Goal: Task Accomplishment & Management: Use online tool/utility

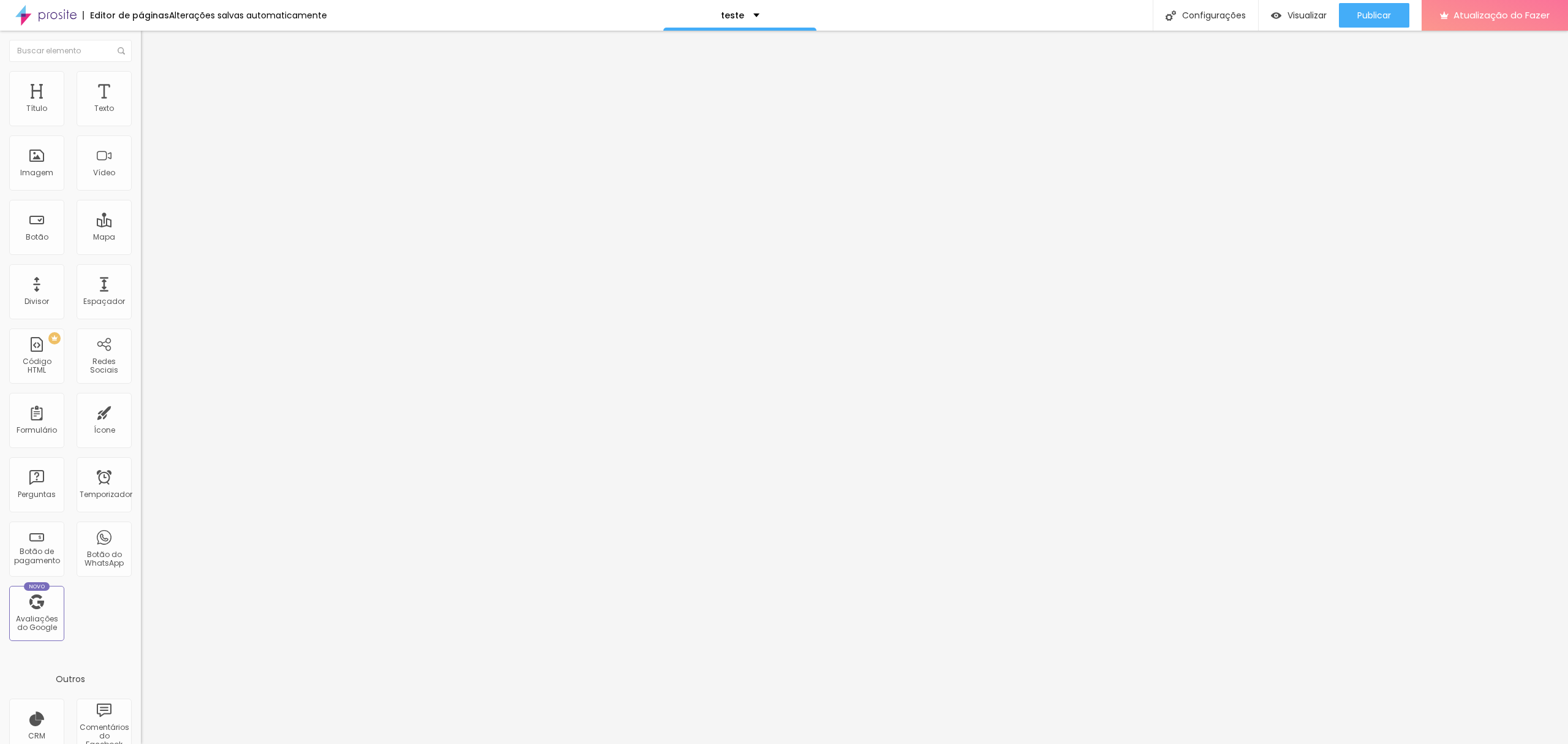
click at [141, 52] on button "Editar nulo" at bounding box center [211, 44] width 141 height 29
click at [141, 71] on img at bounding box center [146, 76] width 11 height 11
type input "83"
type input "0"
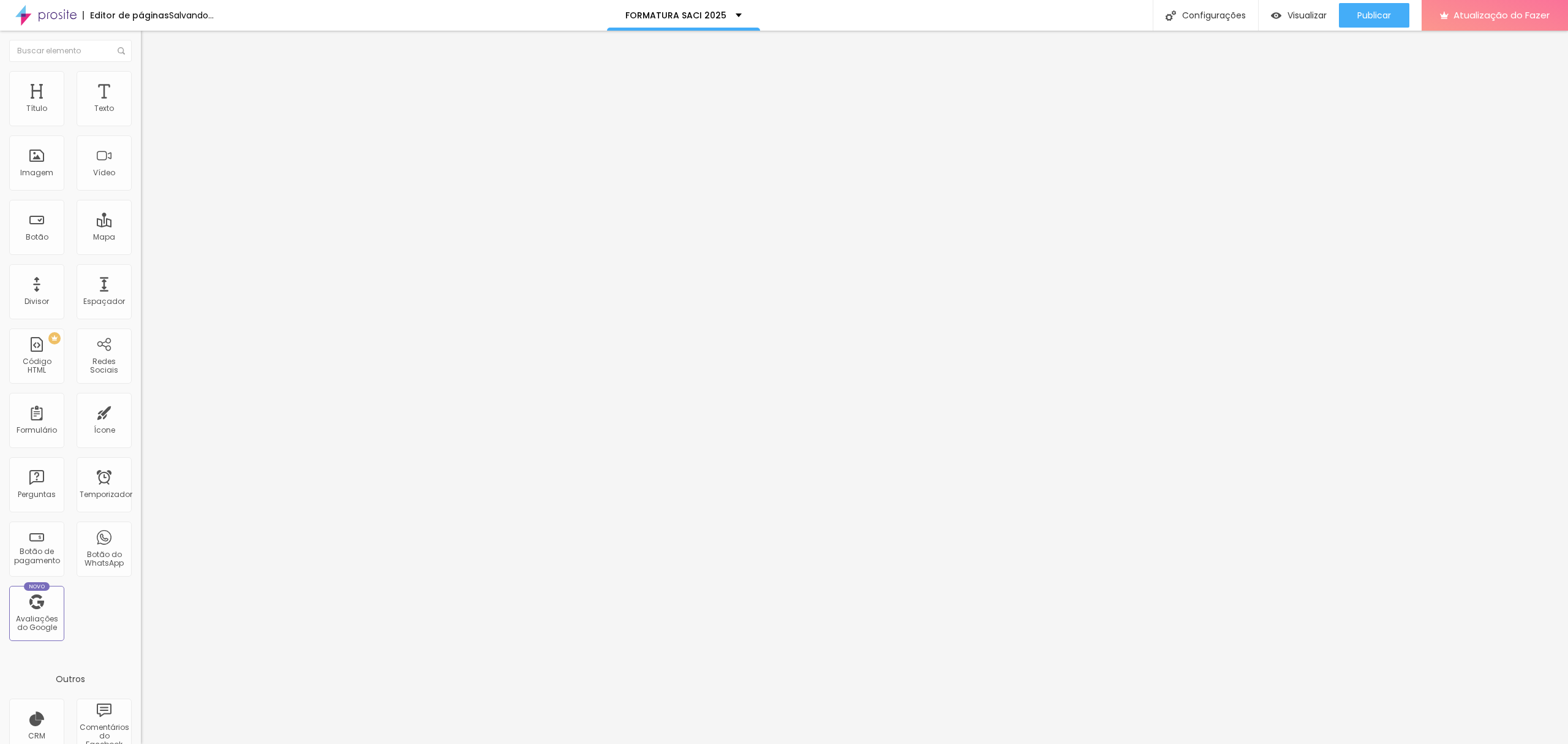
type input "0"
drag, startPoint x: 60, startPoint y: 157, endPoint x: 45, endPoint y: 135, distance: 26.6
type input "0"
click at [141, 269] on input "range" at bounding box center [180, 273] width 79 height 10
type input "65"
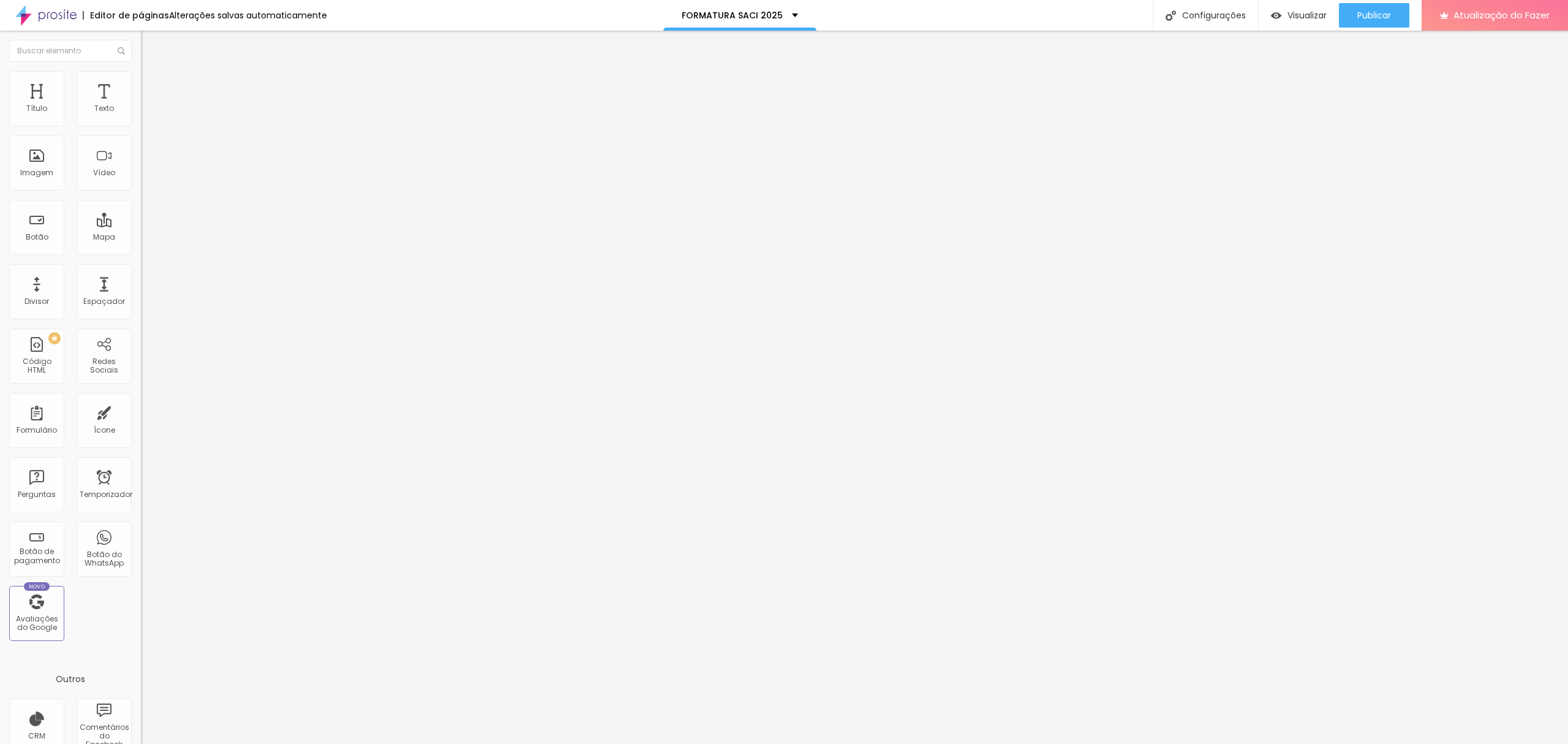
type input "65"
type input "70"
type input "75"
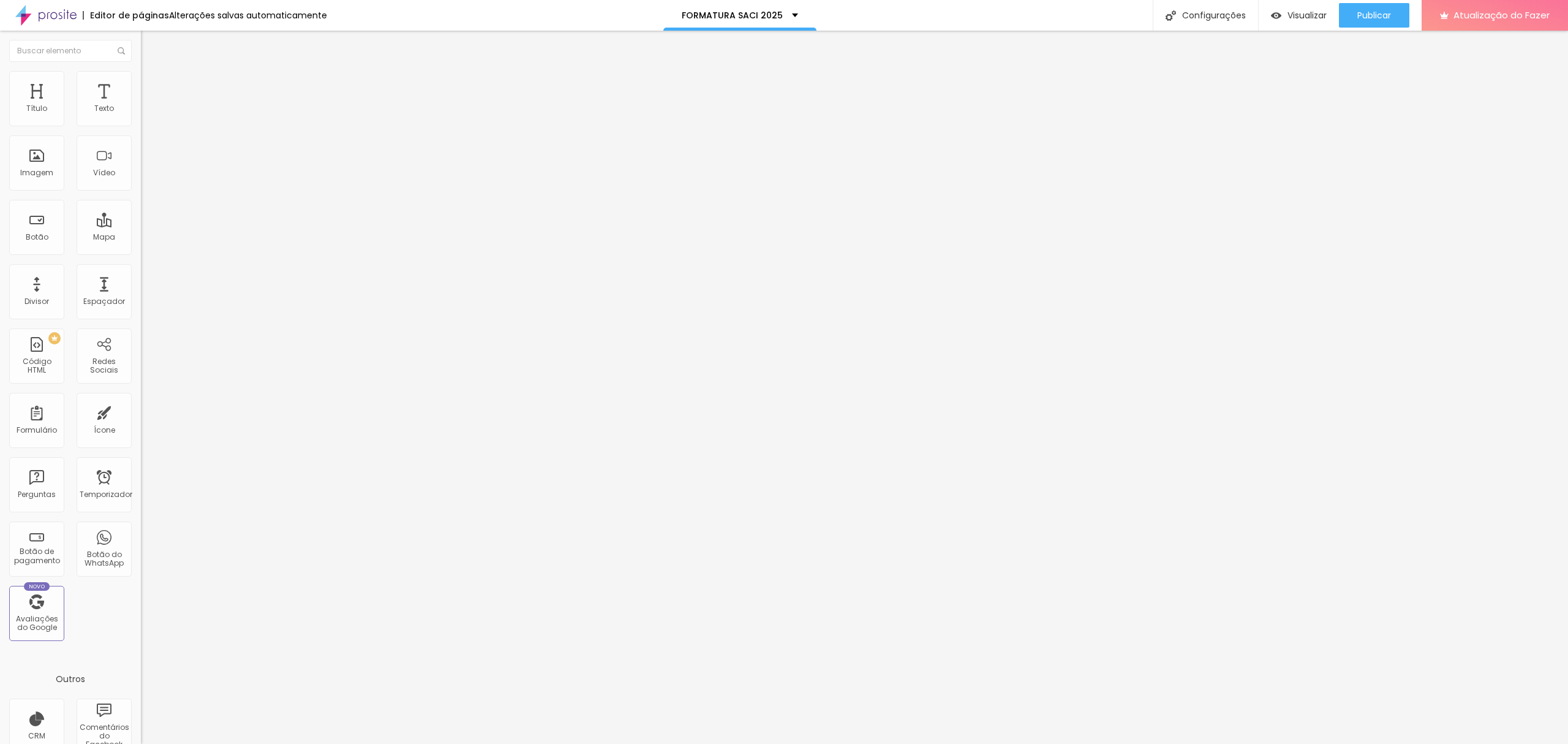
type input "70"
type input "65"
drag, startPoint x: 97, startPoint y: 132, endPoint x: 48, endPoint y: 106, distance: 55.5
type input "65"
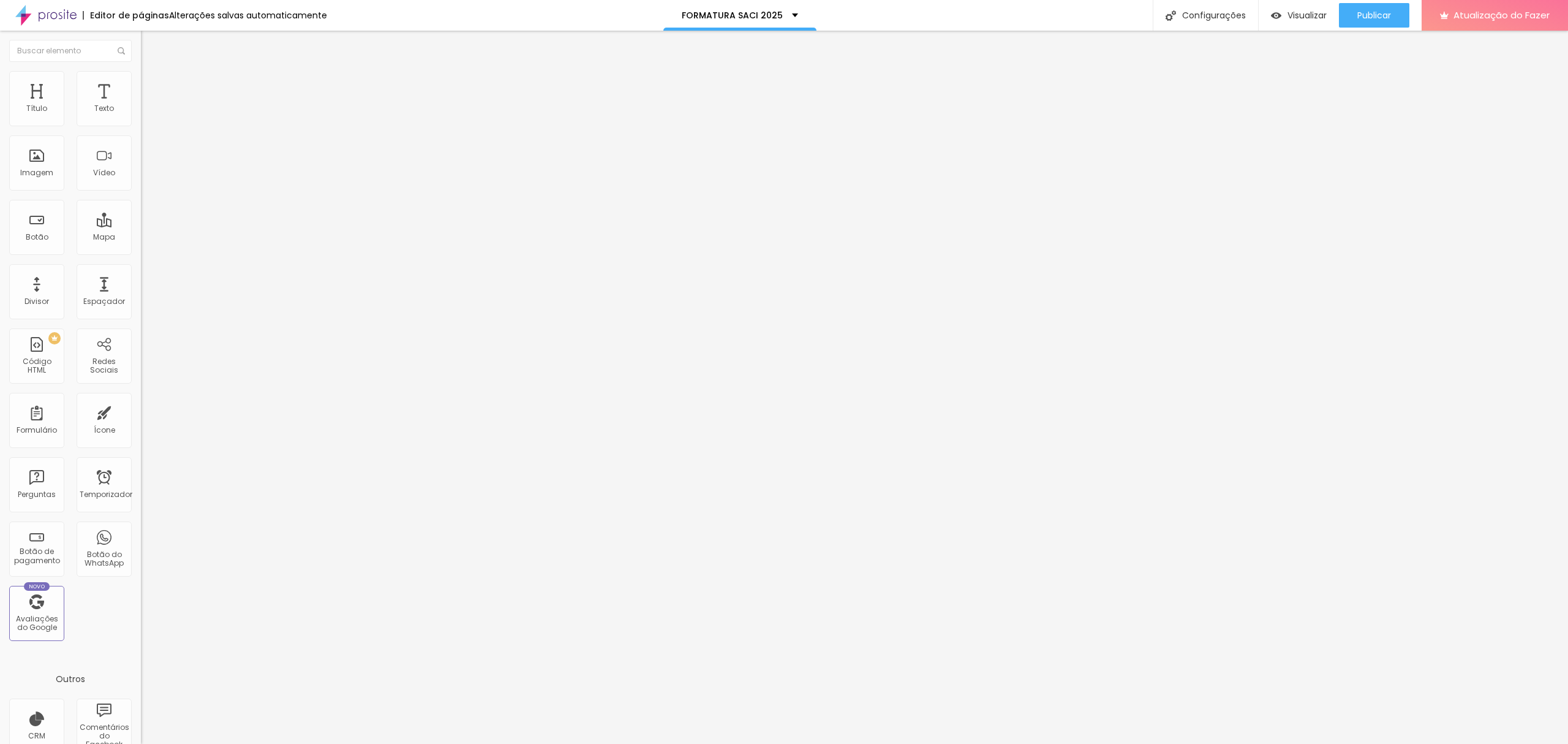
click at [141, 125] on input "range" at bounding box center [180, 120] width 79 height 10
click at [141, 70] on img at bounding box center [146, 64] width 11 height 11
click at [141, 83] on img at bounding box center [146, 88] width 11 height 11
click at [141, 70] on li "Conteúdo" at bounding box center [211, 65] width 141 height 12
click at [141, 79] on li "Estilo" at bounding box center [211, 77] width 141 height 12
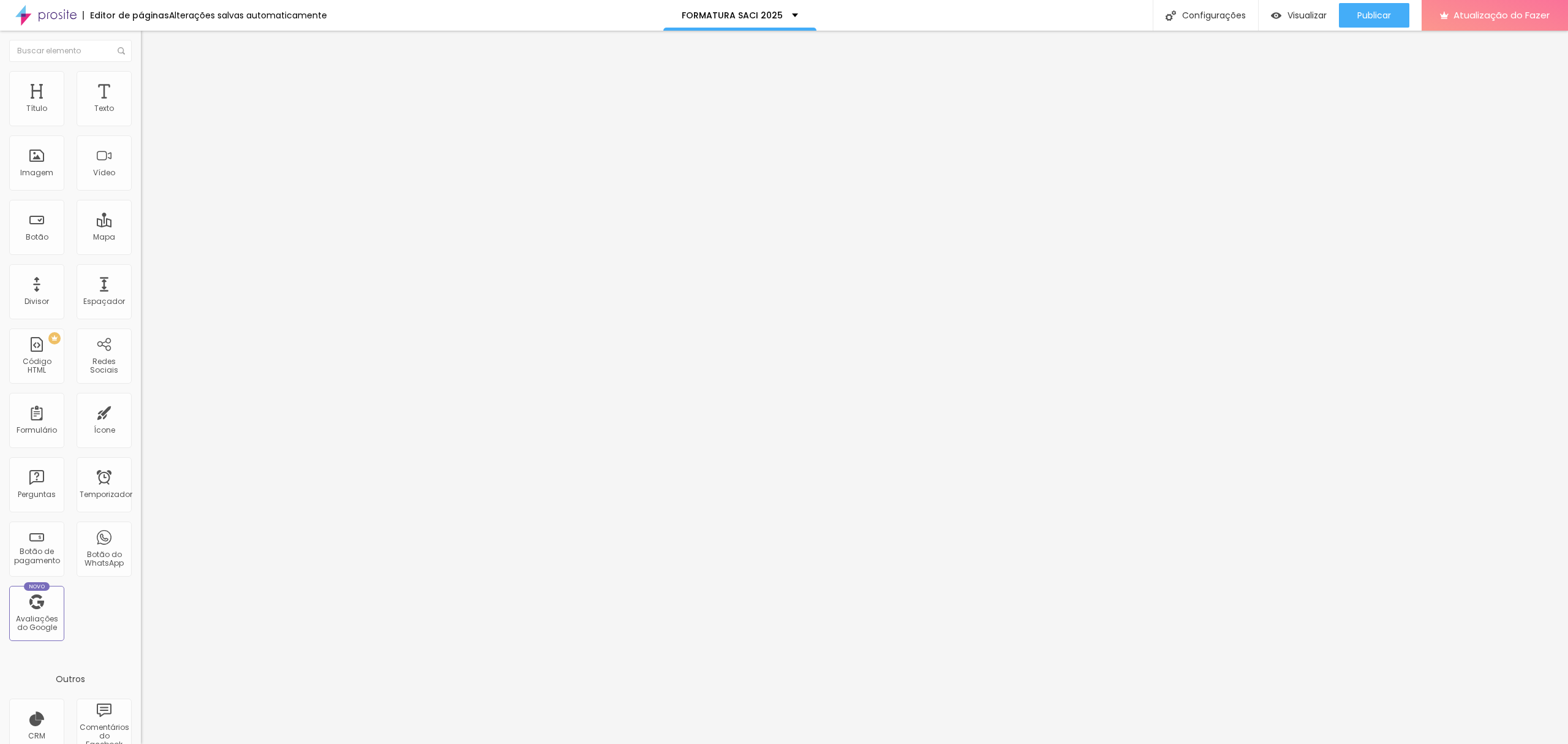
click at [152, 73] on font "Conteúdo" at bounding box center [171, 67] width 38 height 10
click at [141, 192] on span "1:1 Quadrado" at bounding box center [165, 187] width 48 height 10
click at [141, 199] on span "Cinema" at bounding box center [156, 194] width 30 height 10
click at [141, 83] on li "Avançado" at bounding box center [211, 89] width 141 height 12
click at [152, 81] on font "Estilo" at bounding box center [162, 80] width 19 height 10
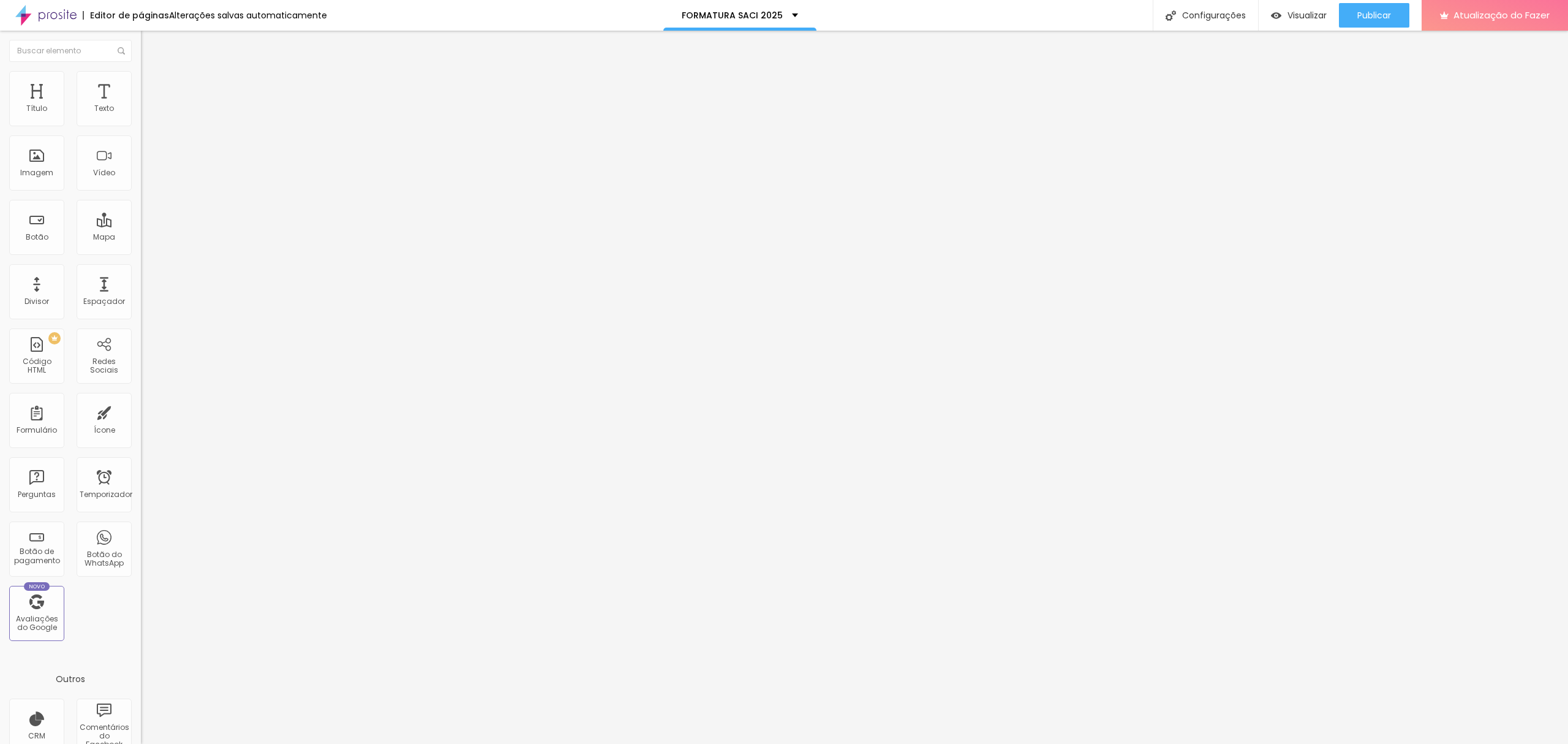
type input "80"
type input "85"
type input "90"
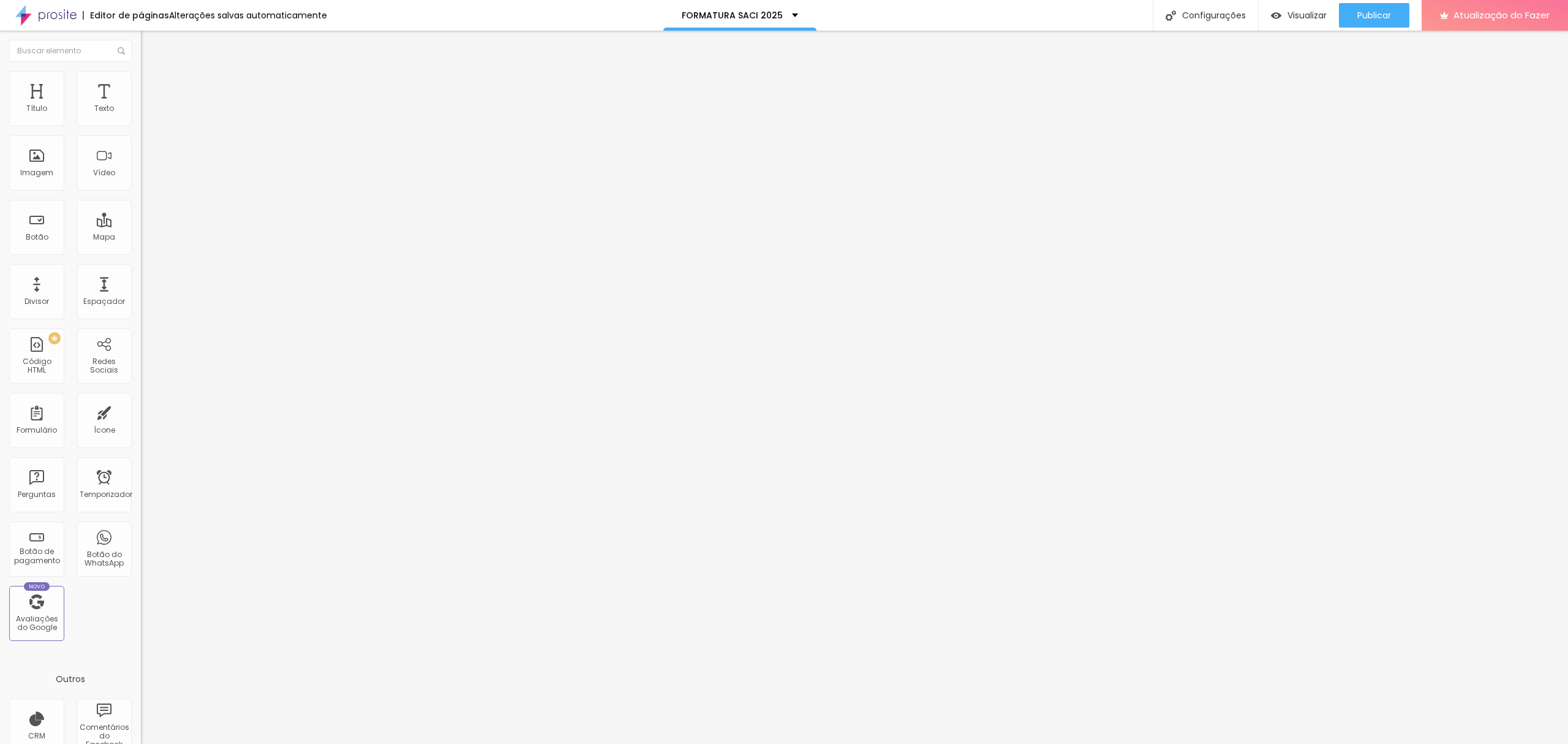
type input "90"
type input "95"
type input "100"
drag, startPoint x: 104, startPoint y: 131, endPoint x: 136, endPoint y: 131, distance: 32.0
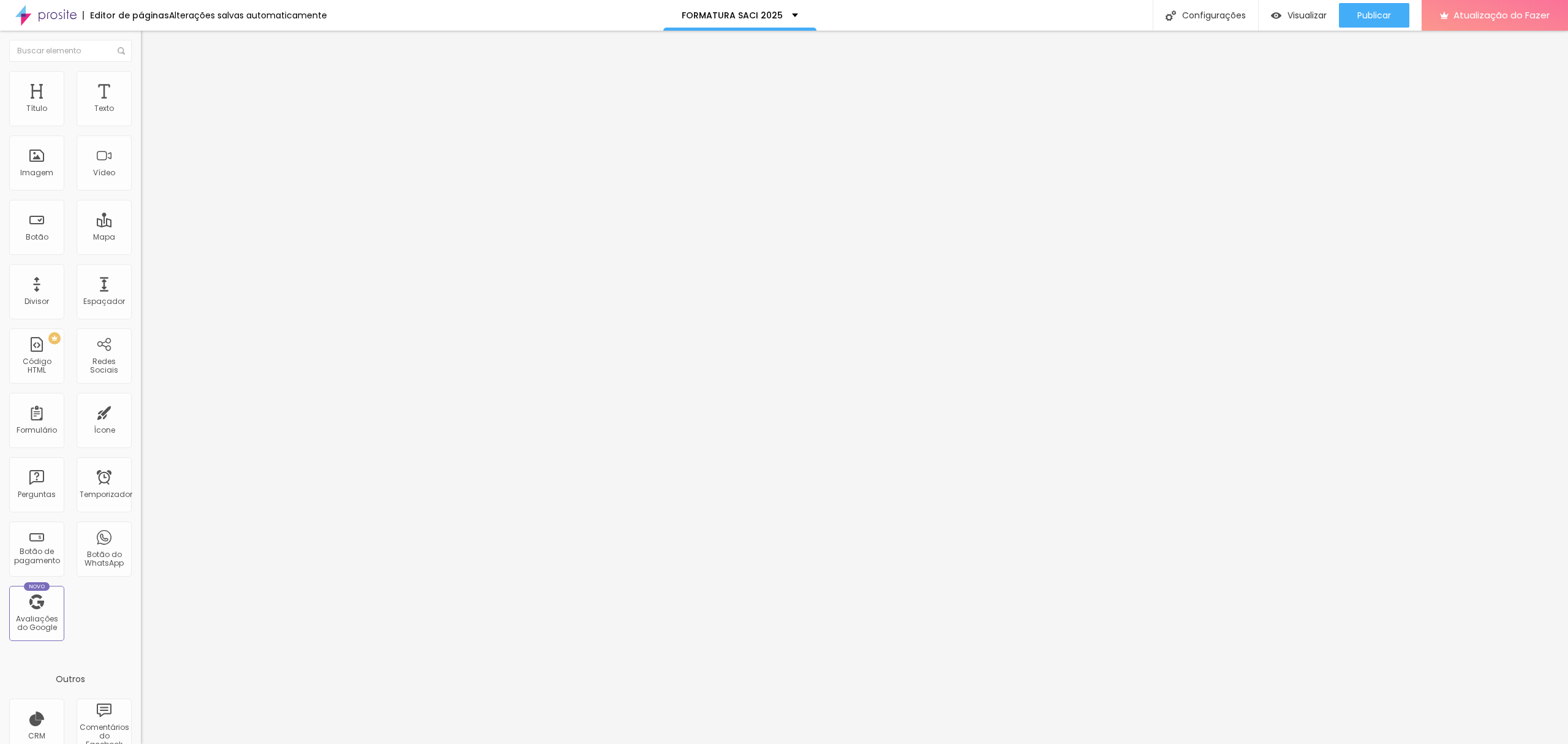
type input "100"
click at [141, 125] on input "range" at bounding box center [180, 120] width 79 height 10
click at [141, 74] on img at bounding box center [146, 76] width 11 height 11
type input "40"
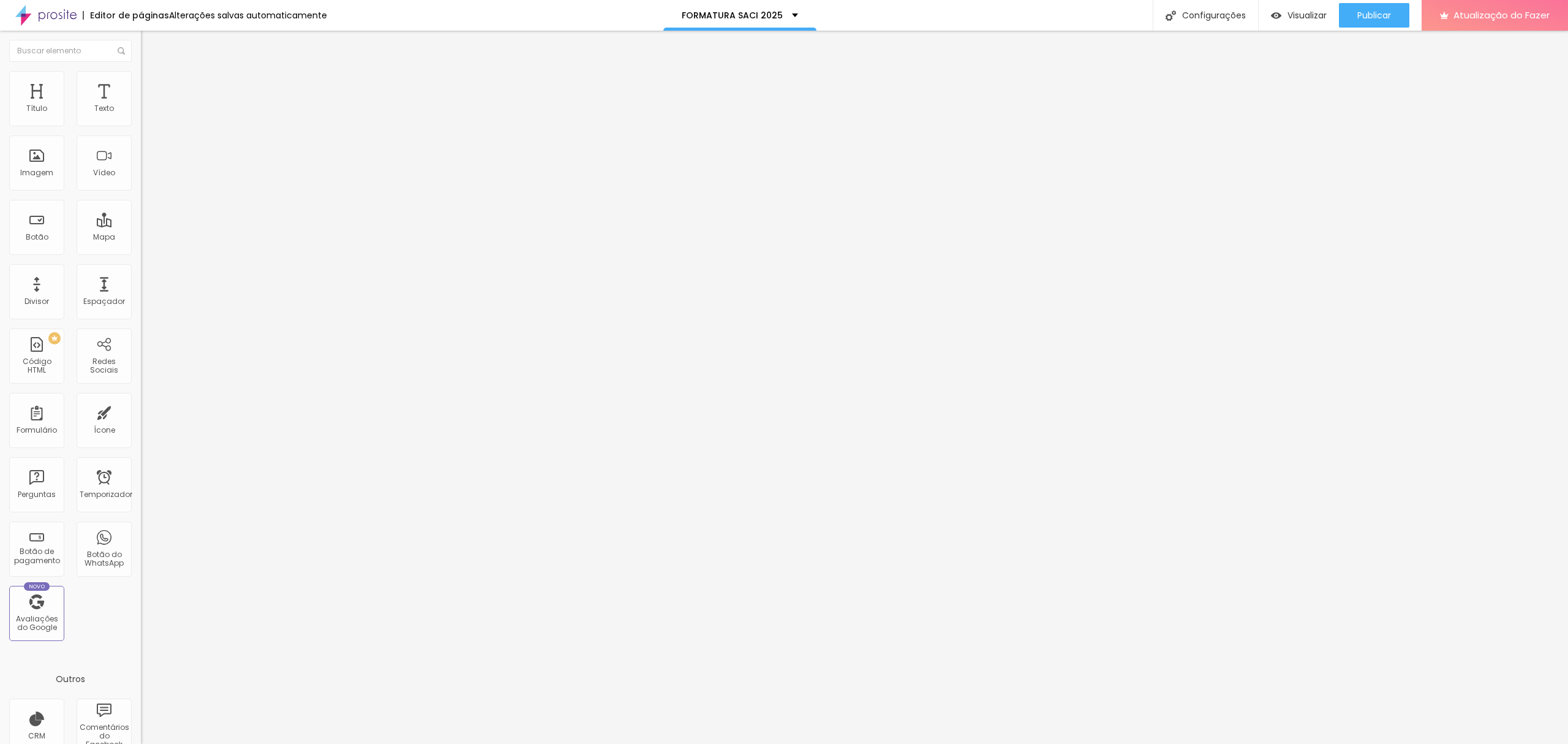
type input "50"
type input "100"
drag, startPoint x: 45, startPoint y: 132, endPoint x: 170, endPoint y: 138, distance: 125.1
type input "100"
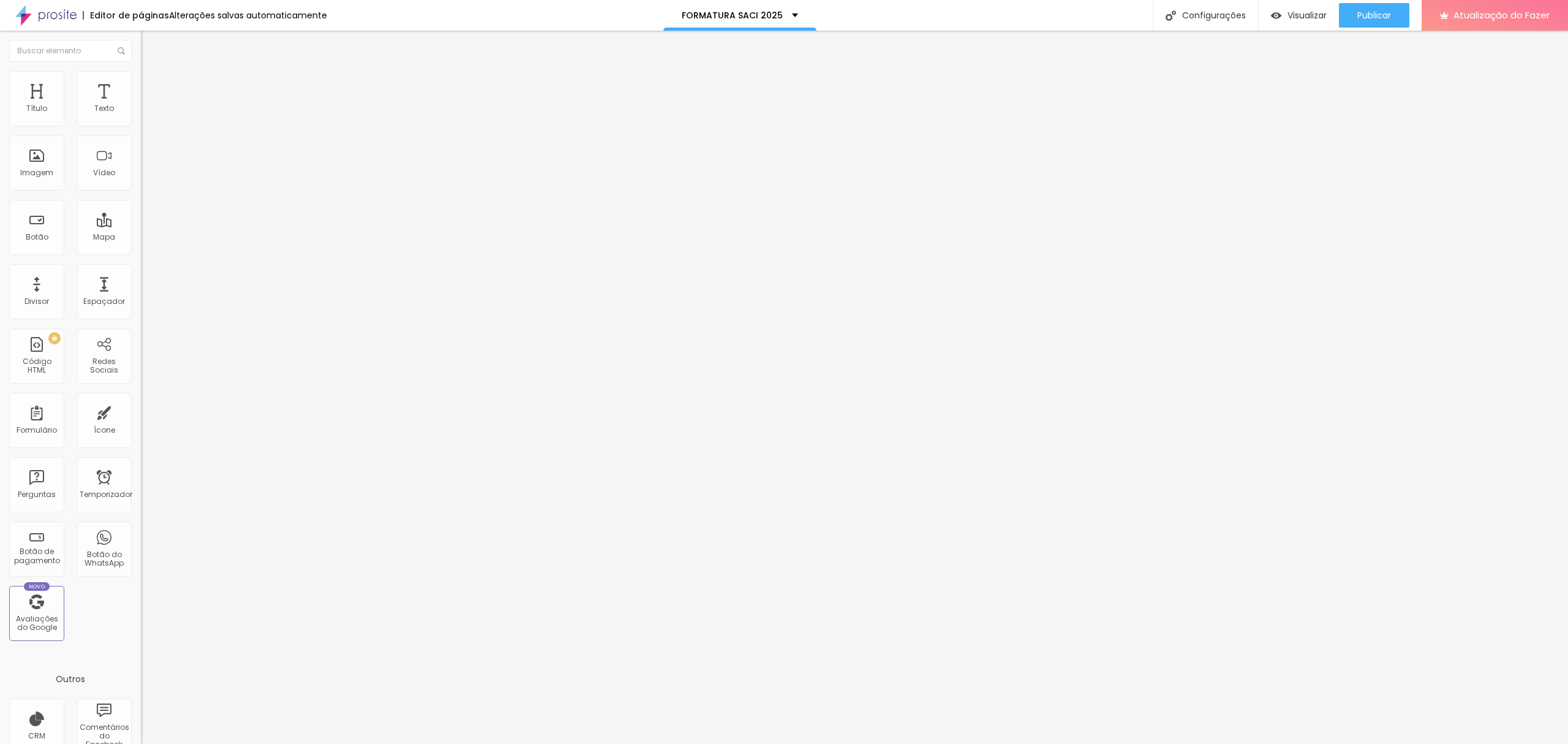
click at [170, 125] on input "range" at bounding box center [180, 120] width 79 height 10
type input "55"
type input "0"
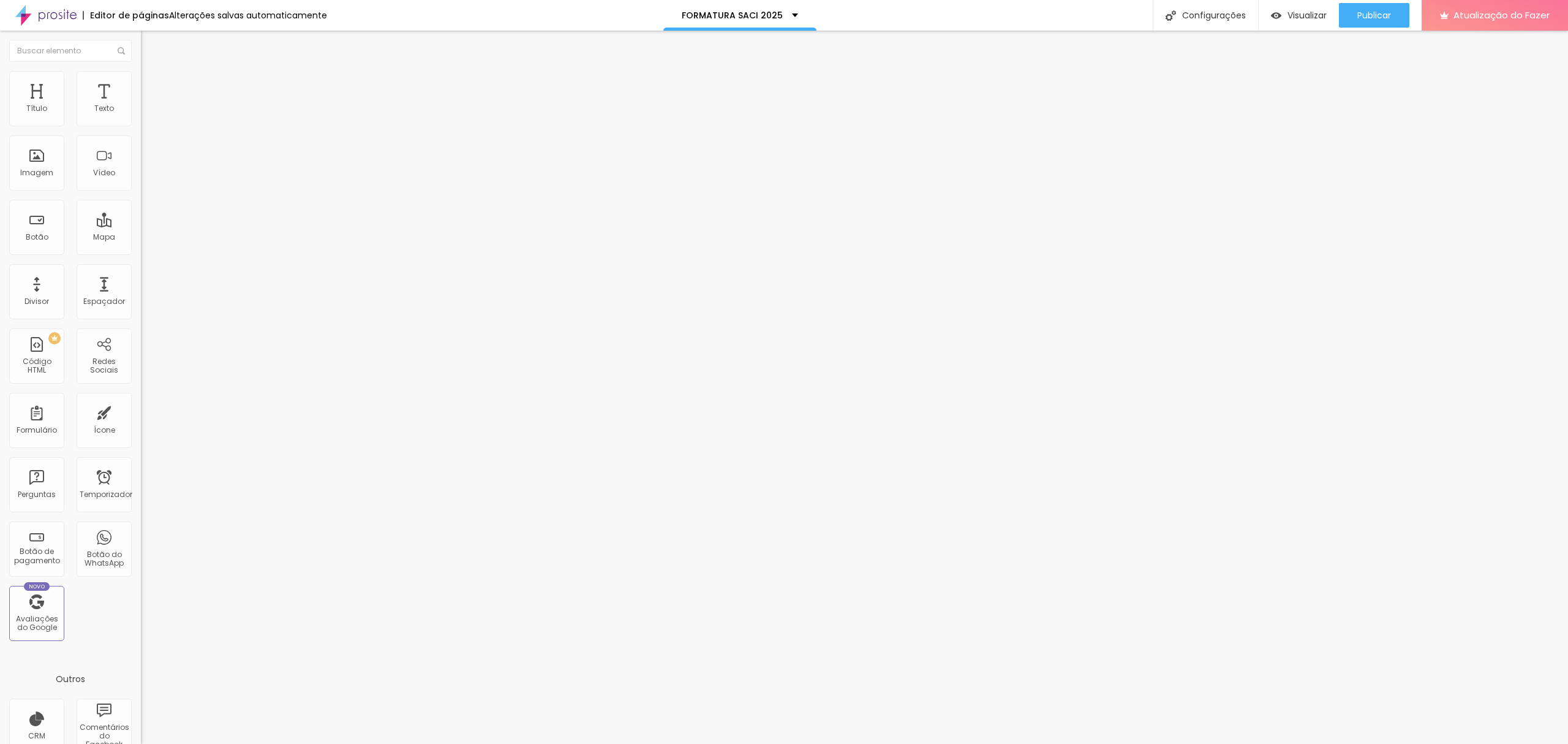
drag, startPoint x: 12, startPoint y: 158, endPoint x: 0, endPoint y: 158, distance: 12.0
type input "0"
click at [141, 269] on input "range" at bounding box center [180, 273] width 79 height 10
click at [152, 73] on font "Conteúdo" at bounding box center [171, 67] width 38 height 10
click at [141, 192] on font "1:1 Quadrado" at bounding box center [165, 187] width 48 height 10
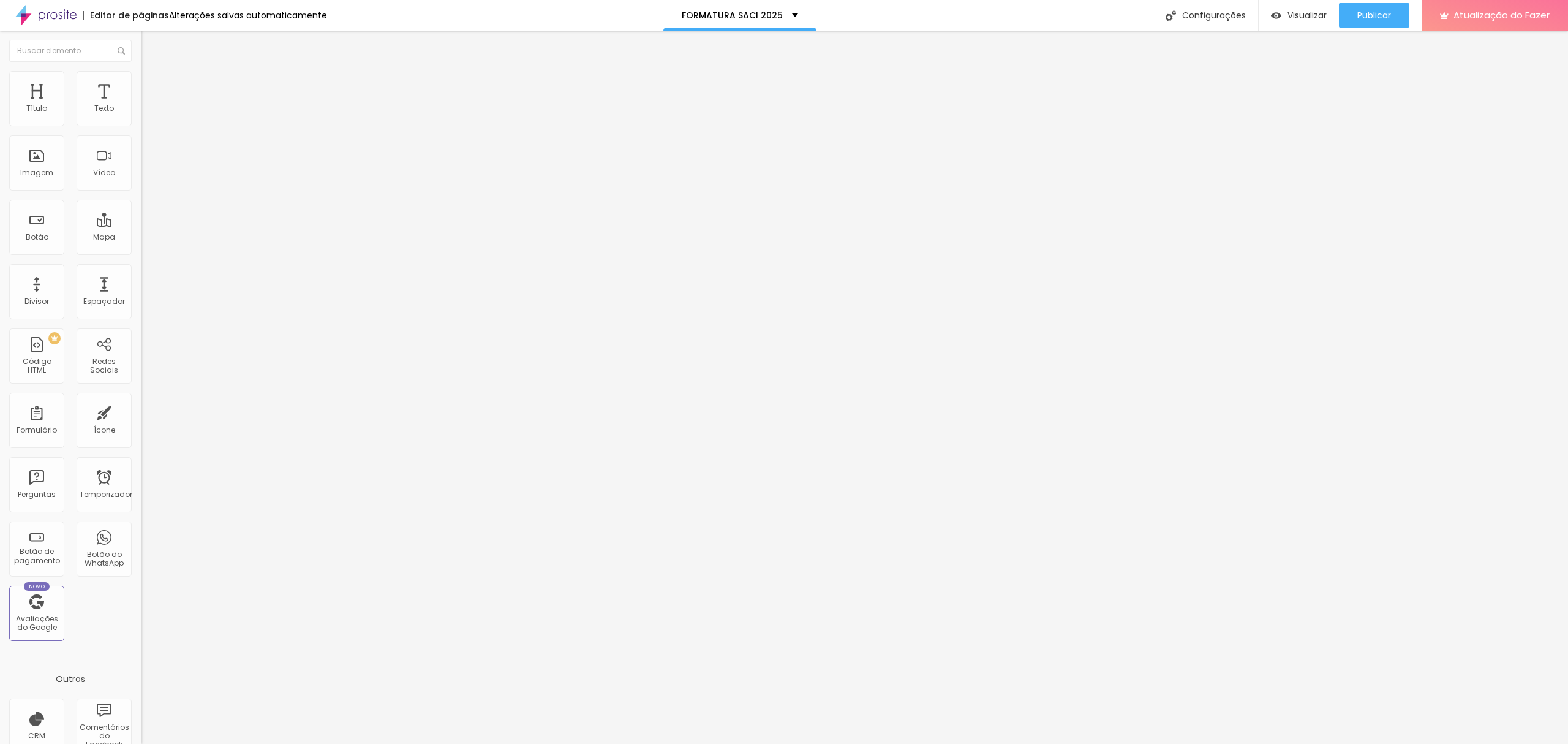
click at [141, 199] on span "Cinema" at bounding box center [156, 194] width 30 height 10
click at [1385, 21] on div "Publicar" at bounding box center [1373, 16] width 34 height 24
click at [1362, 11] on font "Publicar" at bounding box center [1373, 16] width 34 height 12
click at [1310, 5] on div "Visualizar" at bounding box center [1298, 16] width 55 height 24
